Goal: Task Accomplishment & Management: Manage account settings

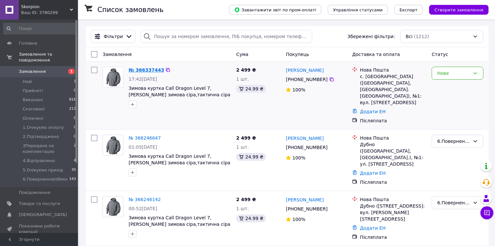
click at [141, 70] on link "№ 366337443" at bounding box center [146, 69] width 35 height 5
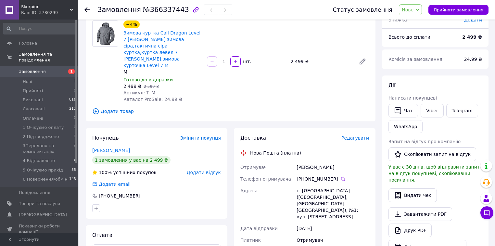
scroll to position [104, 0]
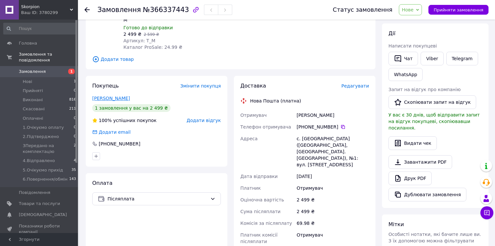
click at [118, 96] on link "[PERSON_NAME]" at bounding box center [111, 98] width 38 height 5
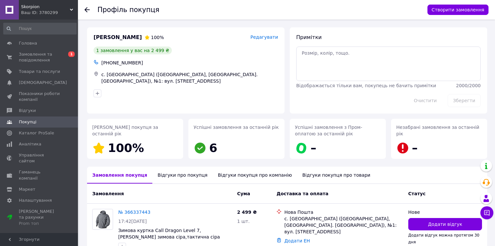
scroll to position [41, 0]
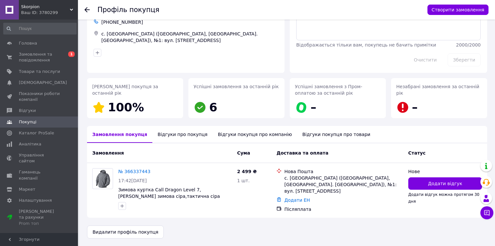
click at [174, 142] on div "Відгуки про покупця" at bounding box center [182, 134] width 60 height 17
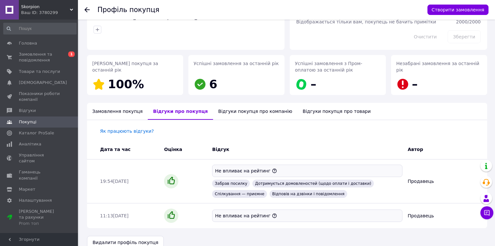
scroll to position [74, 0]
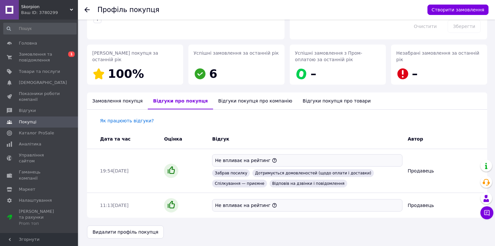
click at [108, 101] on div "Замовлення покупця" at bounding box center [117, 100] width 61 height 17
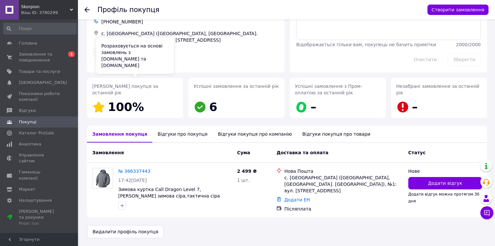
scroll to position [41, 0]
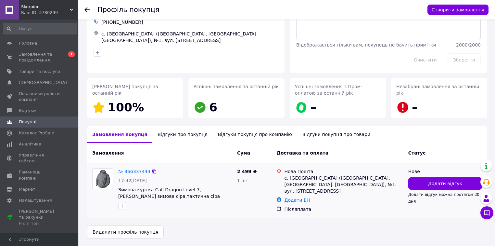
click at [141, 174] on div "№ 366337443" at bounding box center [134, 171] width 33 height 8
click at [137, 170] on link "№ 366337443" at bounding box center [134, 171] width 32 height 5
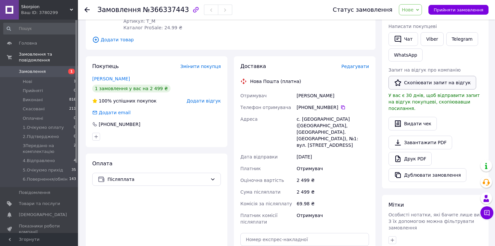
scroll to position [98, 0]
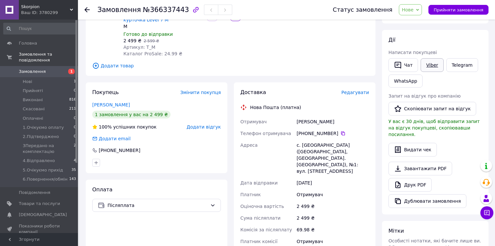
click at [432, 65] on link "Viber" at bounding box center [432, 65] width 23 height 14
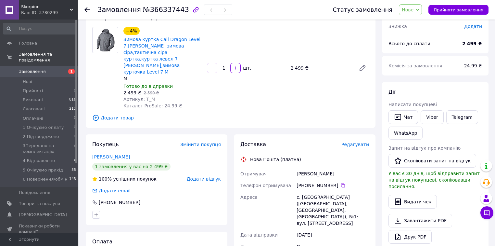
click at [171, 141] on div "Покупець Змінити покупця" at bounding box center [156, 144] width 129 height 7
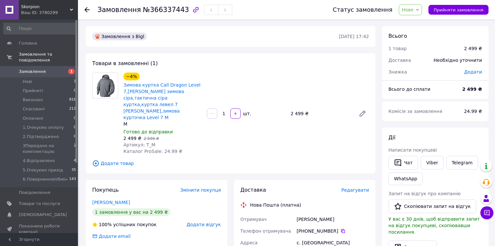
scroll to position [52, 0]
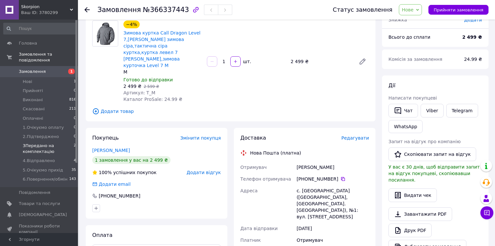
click at [48, 146] on span "3Передано на комплектацію" at bounding box center [48, 149] width 51 height 12
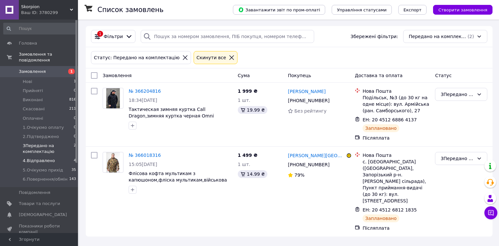
click at [46, 158] on span "4.Відправлено" at bounding box center [39, 161] width 32 height 6
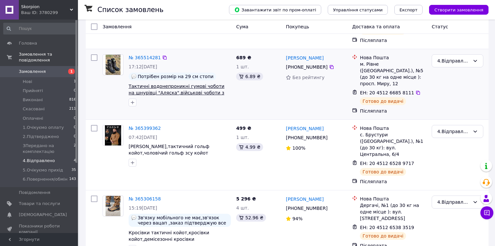
scroll to position [113, 0]
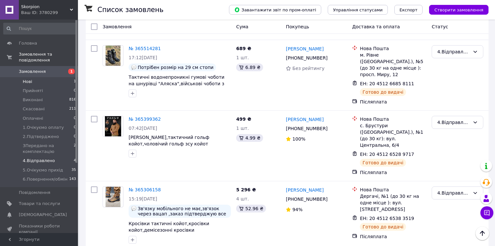
click at [46, 77] on li "Нові 1" at bounding box center [40, 81] width 80 height 9
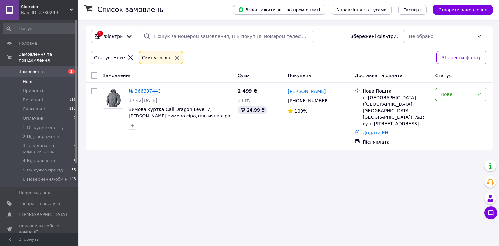
click at [119, 161] on div "Список замовлень Завантажити звіт по пром-оплаті Управління статусами Експорт С…" at bounding box center [289, 123] width 420 height 246
click at [48, 159] on li "4.Відправлено 4" at bounding box center [40, 160] width 80 height 9
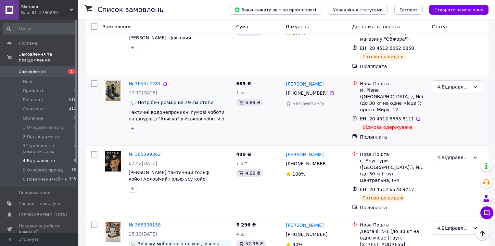
scroll to position [52, 0]
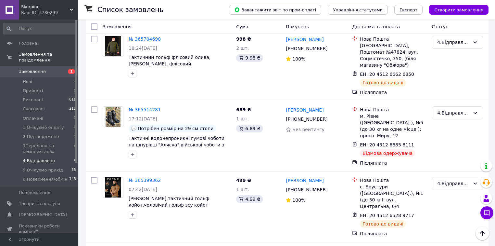
drag, startPoint x: 315, startPoint y: 104, endPoint x: 312, endPoint y: 109, distance: 6.1
click at [315, 107] on link "[PERSON_NAME]" at bounding box center [305, 110] width 38 height 7
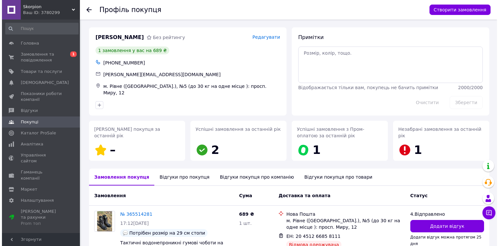
scroll to position [49, 0]
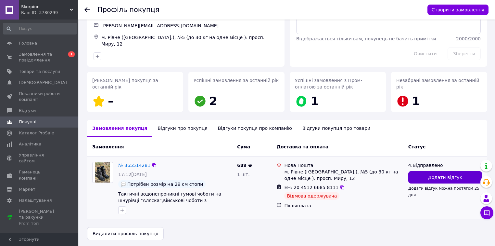
click at [432, 174] on span "Додати відгук" at bounding box center [445, 177] width 34 height 7
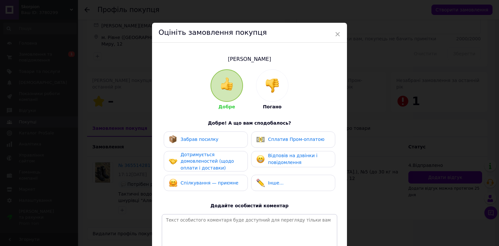
click at [277, 97] on div at bounding box center [273, 86] width 32 height 32
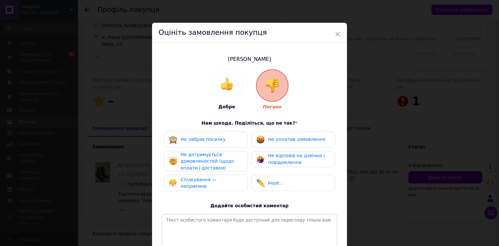
click at [221, 138] on div "Не забрав посилку" at bounding box center [206, 139] width 74 height 8
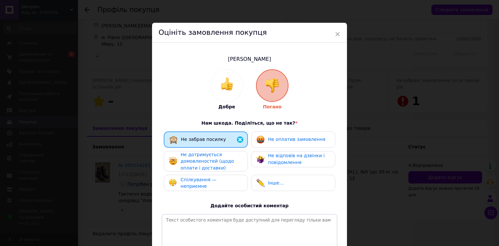
click at [269, 141] on div "Не оплатив замовлення" at bounding box center [291, 139] width 69 height 8
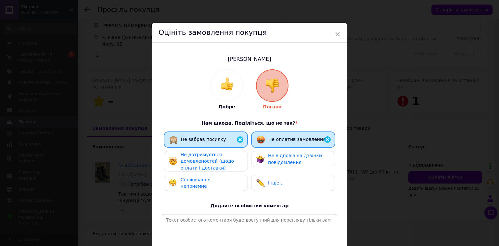
click at [214, 158] on span "Не дотримується домовленостей (щодо оплати і доставки)" at bounding box center [207, 161] width 53 height 19
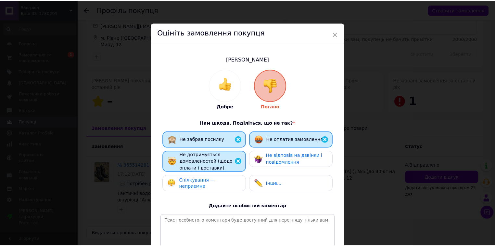
scroll to position [76, 0]
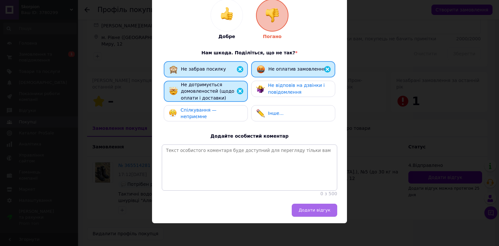
click at [322, 207] on span "Додати відгук" at bounding box center [315, 209] width 32 height 5
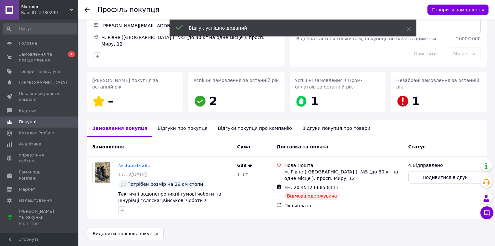
click at [175, 129] on div "Відгуки про покупця" at bounding box center [182, 128] width 60 height 17
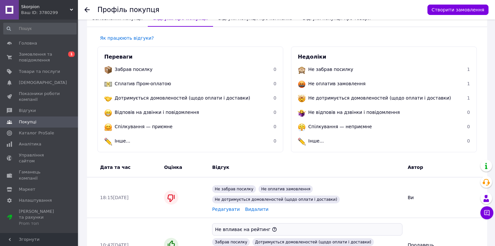
scroll to position [107, 0]
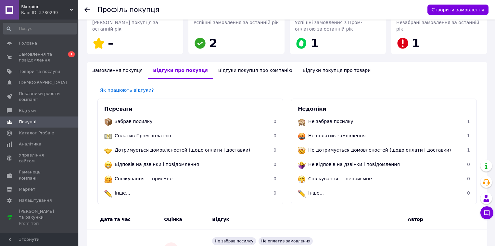
click at [82, 5] on div "Профіль покупця Створити замовлення" at bounding box center [286, 10] width 417 height 20
click at [91, 12] on div at bounding box center [91, 10] width 13 height 20
click at [88, 11] on icon at bounding box center [87, 9] width 5 height 5
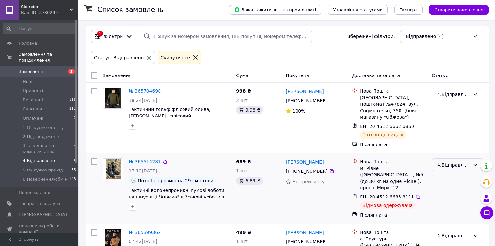
click at [461, 161] on div "4.Відправлено" at bounding box center [454, 164] width 33 height 7
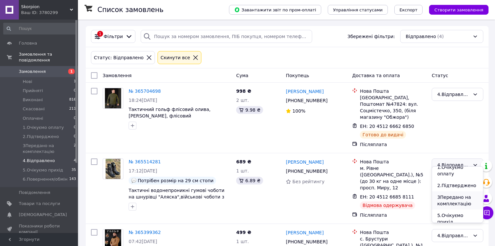
scroll to position [62, 0]
click at [451, 217] on li "6.Повернення/обмін" at bounding box center [457, 226] width 51 height 18
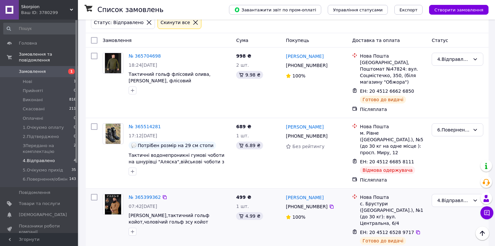
scroll to position [9, 0]
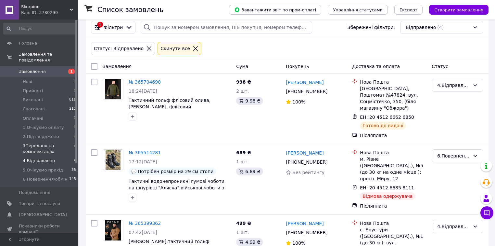
drag, startPoint x: 46, startPoint y: 139, endPoint x: 54, endPoint y: 142, distance: 8.1
click at [46, 143] on span "3Передано на комплектацію" at bounding box center [48, 149] width 51 height 12
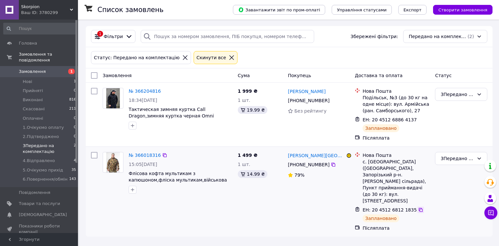
click at [419, 208] on icon at bounding box center [421, 210] width 4 height 4
click at [44, 77] on li "Нові 1" at bounding box center [40, 81] width 80 height 9
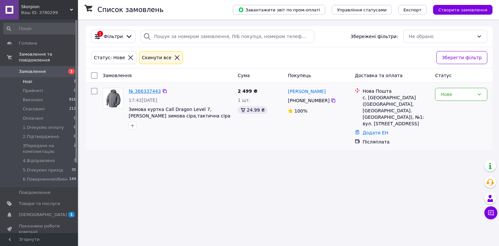
click at [149, 90] on link "№ 366337443" at bounding box center [145, 90] width 32 height 5
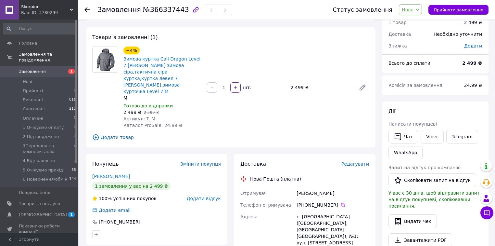
scroll to position [52, 0]
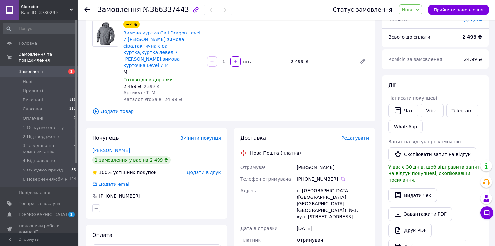
click at [86, 9] on icon at bounding box center [87, 9] width 5 height 5
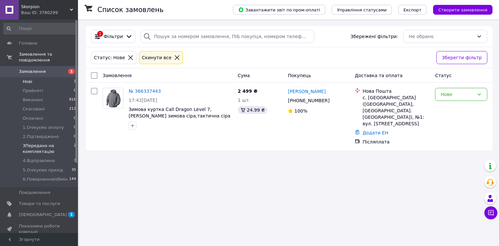
click at [36, 145] on span "3Передано на комплектацію" at bounding box center [48, 149] width 51 height 12
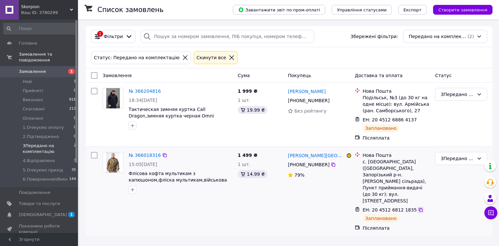
click at [418, 207] on icon at bounding box center [420, 209] width 5 height 5
click at [458, 160] on div "3Передано на комплектацію" at bounding box center [457, 158] width 33 height 7
click at [453, 191] on li "4.Відправлено" at bounding box center [462, 197] width 52 height 12
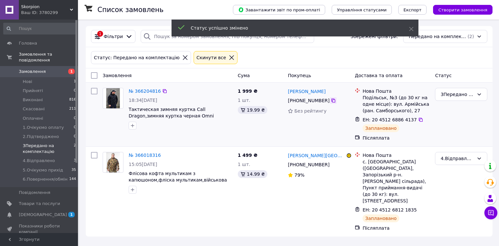
click at [331, 100] on icon at bounding box center [333, 100] width 5 height 5
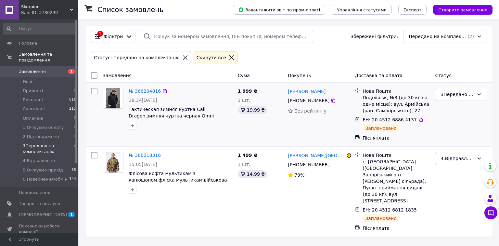
click at [143, 128] on div at bounding box center [180, 125] width 107 height 10
click at [418, 121] on icon at bounding box center [420, 119] width 5 height 5
click at [461, 95] on div "3Передано на комплектацію" at bounding box center [457, 94] width 33 height 7
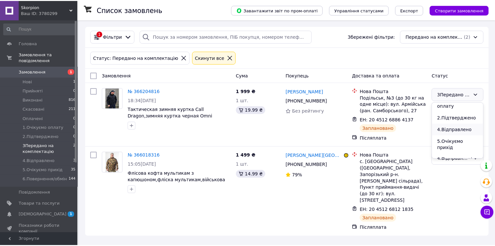
scroll to position [30, 0]
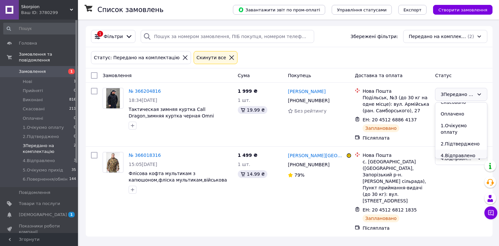
click at [454, 150] on li "4.Відправлено" at bounding box center [462, 156] width 52 height 12
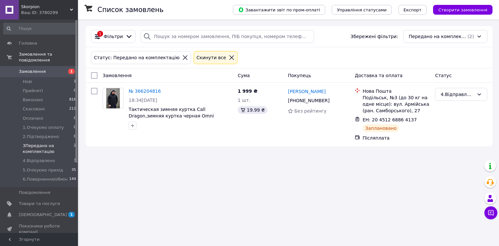
click at [46, 69] on span "Замовлення" at bounding box center [39, 72] width 41 height 6
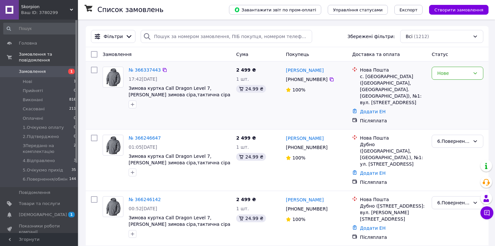
click at [158, 109] on div at bounding box center [179, 104] width 105 height 10
click at [152, 70] on link "№ 366337443" at bounding box center [145, 69] width 32 height 5
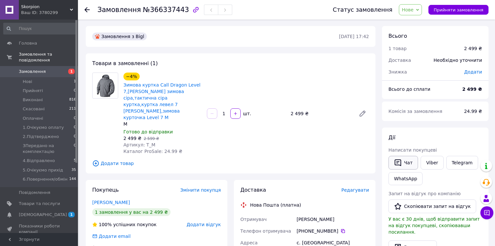
click at [415, 163] on button "Чат" at bounding box center [404, 163] width 30 height 14
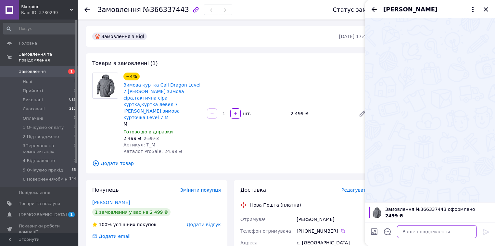
click at [414, 228] on textarea at bounding box center [437, 231] width 80 height 13
click at [415, 231] on textarea at bounding box center [437, 231] width 80 height 13
paste textarea "Добрий день Євгеній . Магазин Skorpion стосовно Вашого замовлення на тактичну с…"
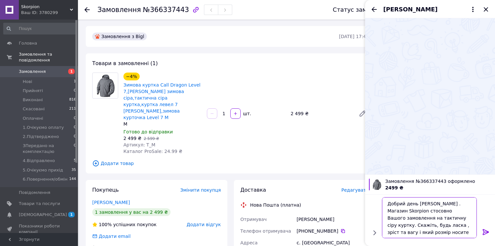
scroll to position [0, 0]
type textarea "Добрий день Євгеній . Магазин Skorpion стосовно Вашого замовлення на тактичну с…"
click at [490, 234] on div at bounding box center [486, 232] width 13 height 15
click at [488, 230] on icon at bounding box center [486, 232] width 8 height 8
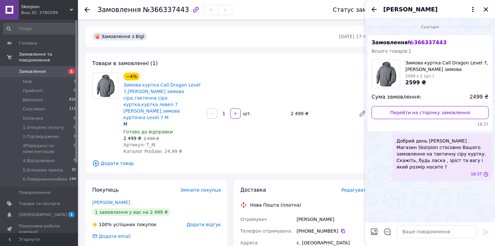
scroll to position [0, 0]
click at [374, 11] on icon "Назад" at bounding box center [374, 9] width 5 height 5
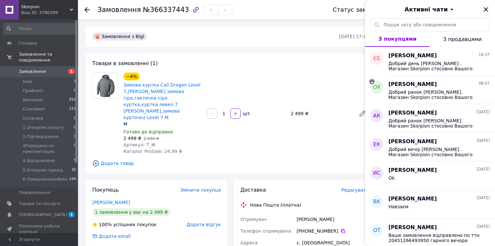
click at [485, 9] on icon "Закрити" at bounding box center [486, 9] width 4 height 4
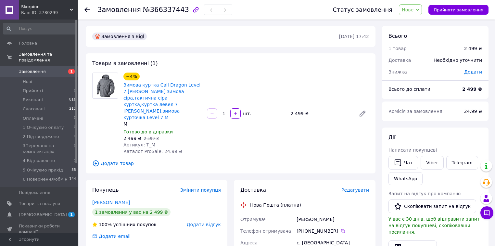
drag, startPoint x: 117, startPoint y: 189, endPoint x: 121, endPoint y: 191, distance: 4.7
click at [117, 200] on link "[PERSON_NAME]" at bounding box center [111, 202] width 38 height 5
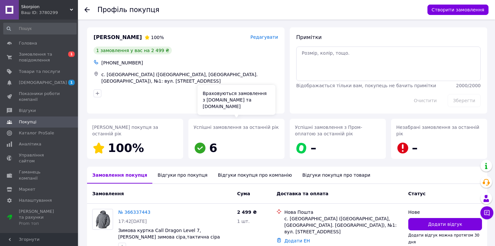
scroll to position [41, 0]
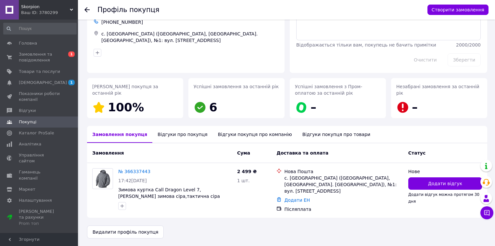
click at [175, 138] on div "Відгуки про покупця" at bounding box center [182, 134] width 60 height 17
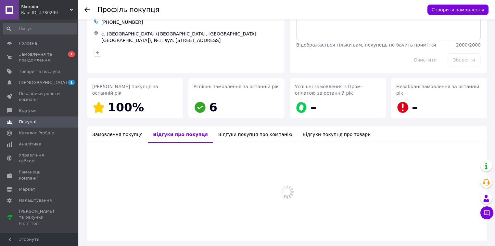
scroll to position [74, 0]
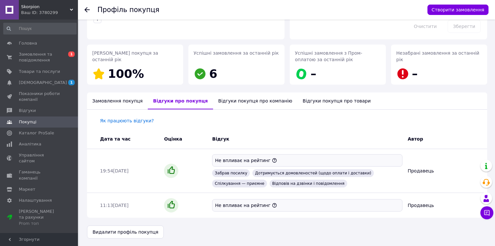
click at [118, 104] on div "Замовлення покупця" at bounding box center [117, 100] width 61 height 17
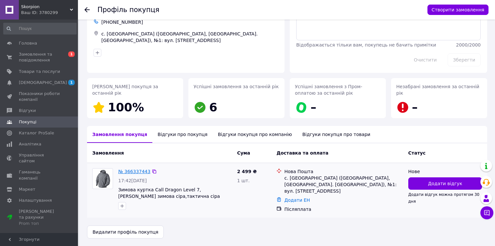
click at [137, 171] on link "№ 366337443" at bounding box center [134, 171] width 32 height 5
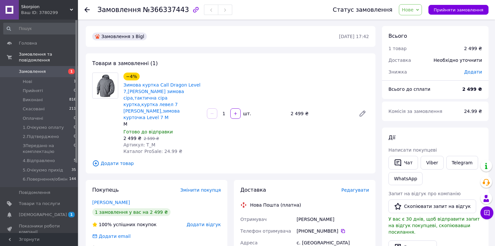
click at [138, 80] on div "−4%" at bounding box center [132, 76] width 18 height 9
click at [139, 88] on link "Зимова куртка Call Dragon Level 7,[PERSON_NAME] зимова сіра,тактична сіра куртк…" at bounding box center [162, 101] width 77 height 38
click at [57, 212] on span "[DEMOGRAPHIC_DATA]" at bounding box center [39, 215] width 41 height 6
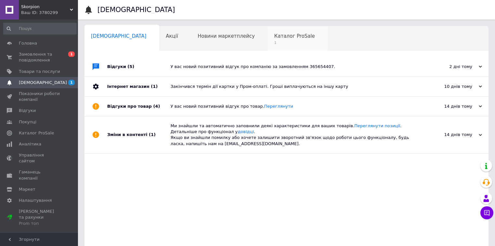
click at [268, 30] on div "Каталог ProSale 1" at bounding box center [298, 38] width 60 height 25
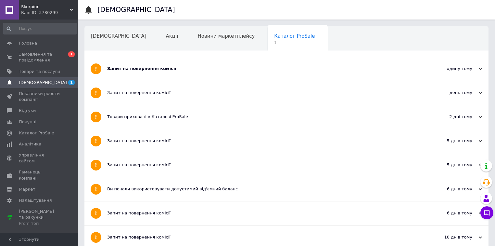
click at [204, 62] on div "Запит на повернення комісії" at bounding box center [262, 69] width 310 height 24
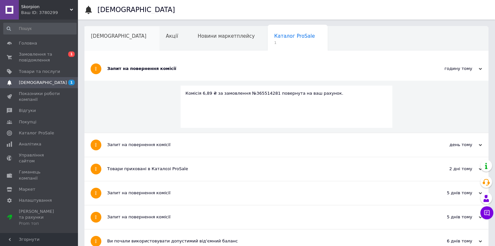
click at [113, 40] on div "[DEMOGRAPHIC_DATA]" at bounding box center [122, 38] width 75 height 25
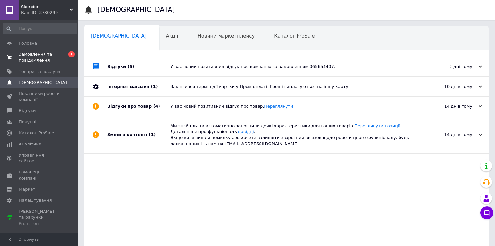
click at [48, 59] on span "Замовлення та повідомлення" at bounding box center [39, 57] width 41 height 12
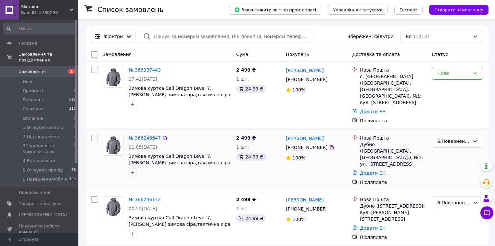
click at [59, 157] on li "4.Відправлено 5" at bounding box center [40, 160] width 80 height 9
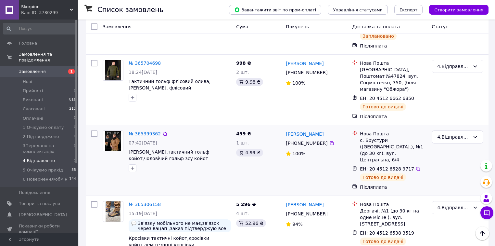
scroll to position [190, 0]
